Goal: Register for event/course

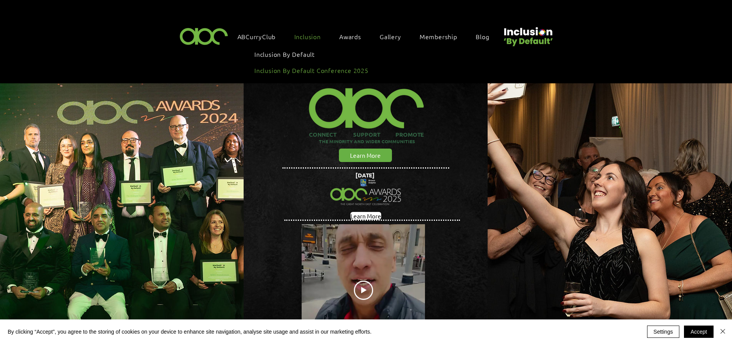
click at [308, 70] on span "Inclusion By Default Conference 2025" at bounding box center [311, 70] width 114 height 8
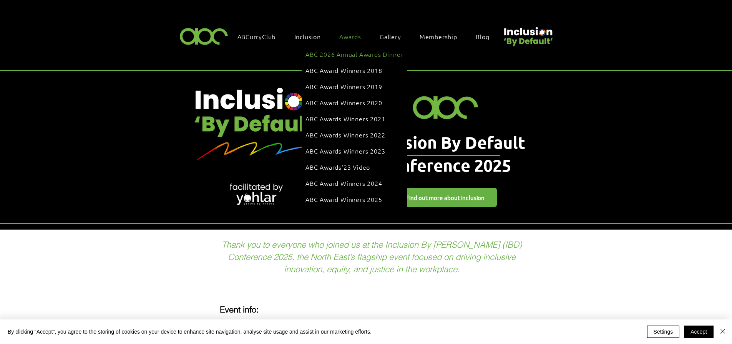
click at [364, 53] on span "ABC 2026 Annual Awards Dinner" at bounding box center [354, 54] width 98 height 8
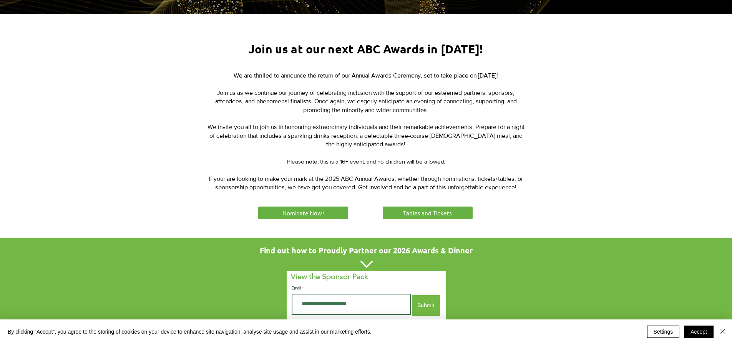
scroll to position [269, 0]
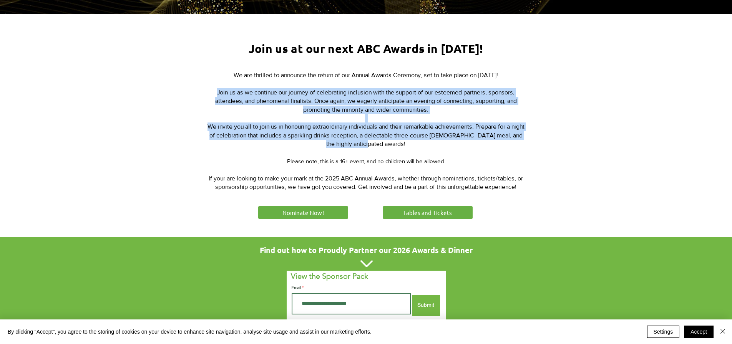
drag, startPoint x: 215, startPoint y: 89, endPoint x: 459, endPoint y: 145, distance: 250.5
click at [459, 145] on div "We are thrilled to announce the return of our Annual Awards Ceremony, set to ta…" at bounding box center [366, 131] width 318 height 121
copy div "Join us as we continue our journey of celebrating inclusion with the support of…"
click at [224, 108] on p "Join us as we continue our journey of celebrating inclusion with the support of…" at bounding box center [366, 105] width 318 height 35
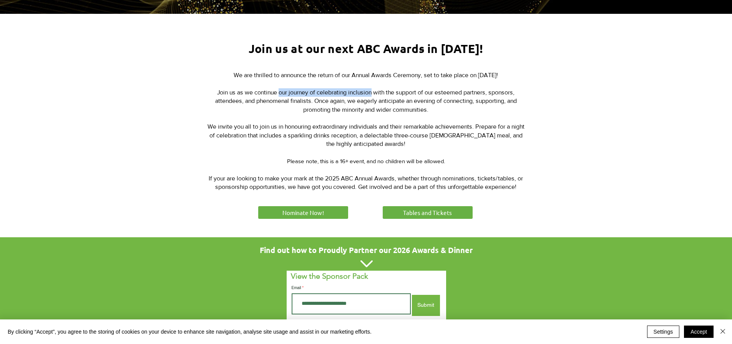
drag, startPoint x: 278, startPoint y: 91, endPoint x: 371, endPoint y: 91, distance: 93.3
click at [371, 91] on span "Join us as we continue our journey of celebrating inclusion with the support of…" at bounding box center [366, 101] width 302 height 24
copy span "our journey of celebrating inclusion"
click at [382, 118] on p "Join us as we continue our journey of celebrating inclusion with the support of…" at bounding box center [366, 105] width 318 height 35
click at [346, 99] on span "Join us as we continue our journey of celebrating inclusion with the support of…" at bounding box center [366, 101] width 302 height 24
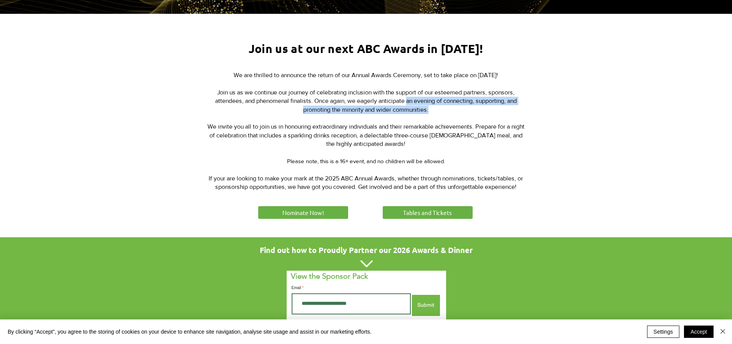
drag, startPoint x: 406, startPoint y: 99, endPoint x: 431, endPoint y: 110, distance: 27.0
click at [431, 110] on p "Join us as we continue our journey of celebrating inclusion with the support of…" at bounding box center [366, 105] width 318 height 35
copy span "an evening of connecting, supporting, and promoting the minority and wider comm…"
